Goal: Task Accomplishment & Management: Use online tool/utility

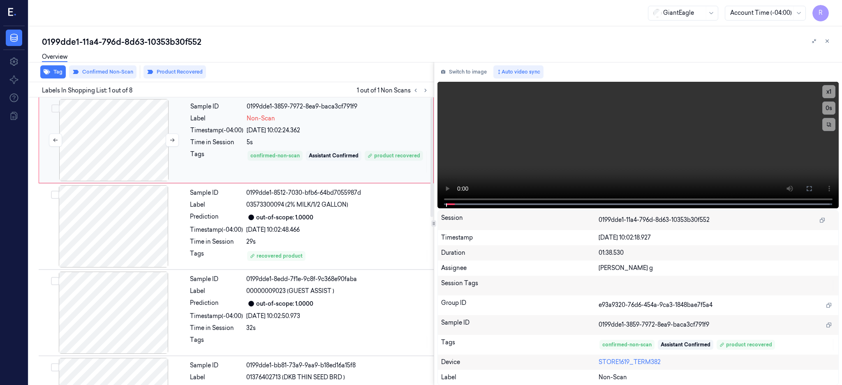
click at [127, 138] on div at bounding box center [114, 140] width 146 height 82
click at [96, 134] on div at bounding box center [114, 140] width 146 height 82
click at [815, 186] on button at bounding box center [808, 188] width 13 height 13
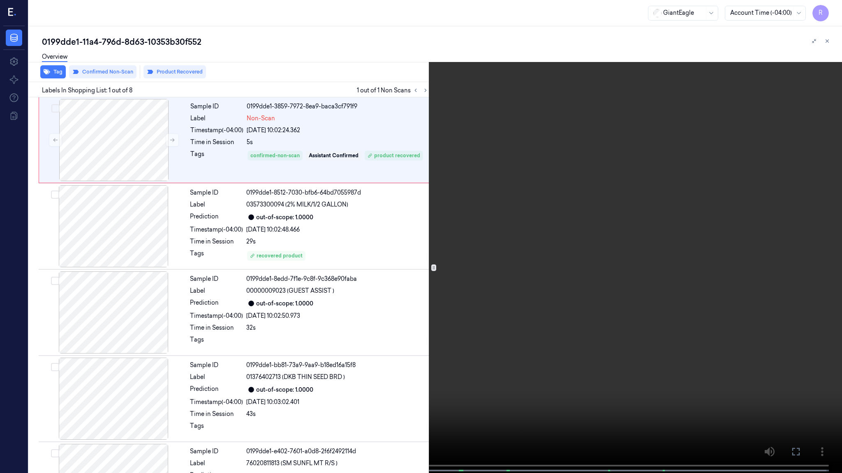
click at [550, 207] on video at bounding box center [421, 237] width 842 height 475
click at [357, 251] on video at bounding box center [421, 237] width 842 height 475
click at [370, 300] on video at bounding box center [421, 237] width 842 height 475
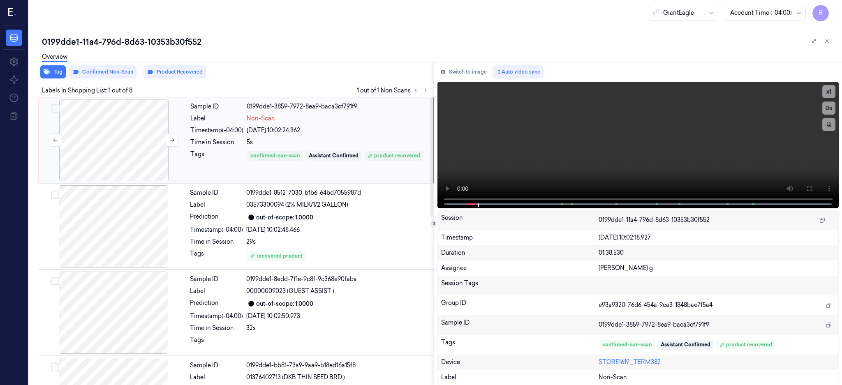
click at [112, 144] on div at bounding box center [114, 140] width 146 height 82
click at [135, 243] on div at bounding box center [113, 226] width 146 height 82
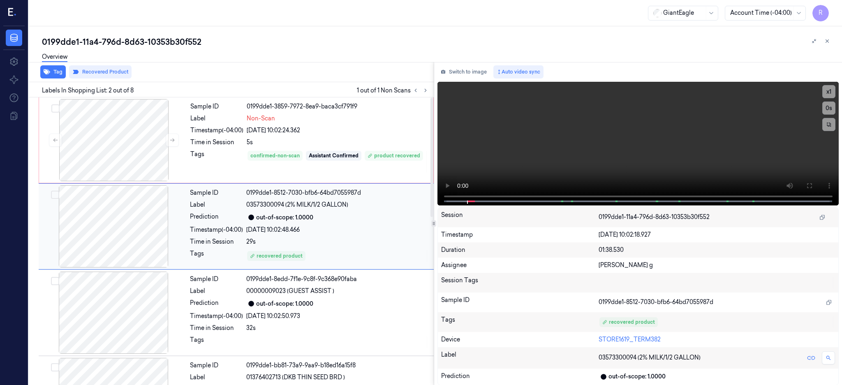
click at [112, 232] on div at bounding box center [113, 226] width 146 height 82
